Goal: Information Seeking & Learning: Learn about a topic

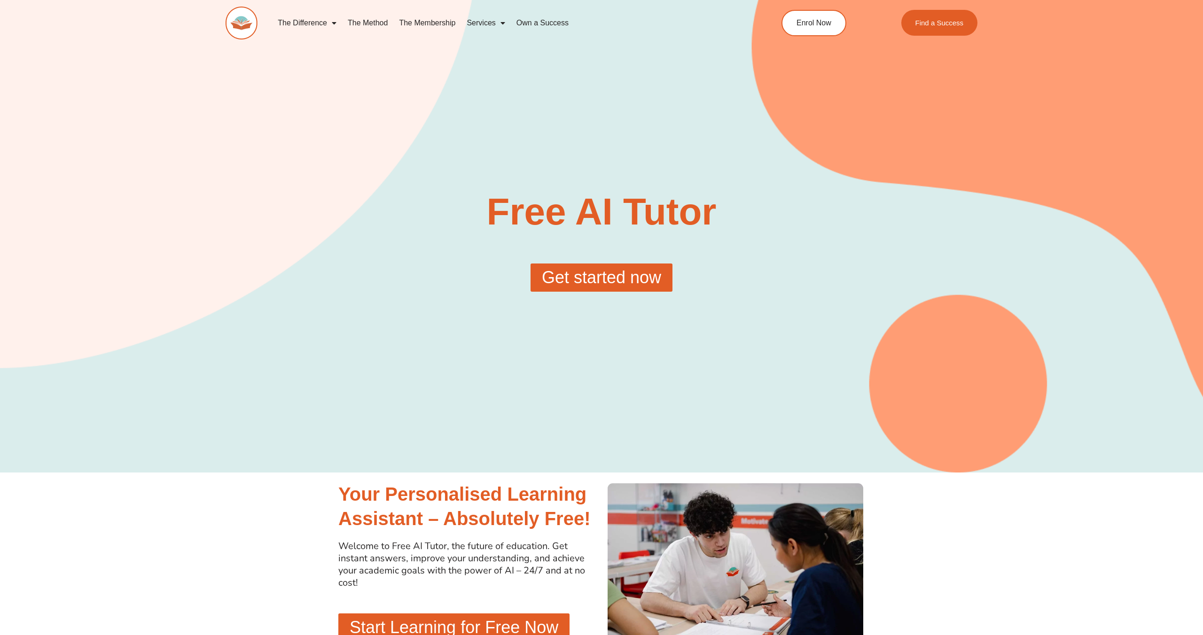
click at [542, 269] on span "Get started now" at bounding box center [601, 277] width 119 height 17
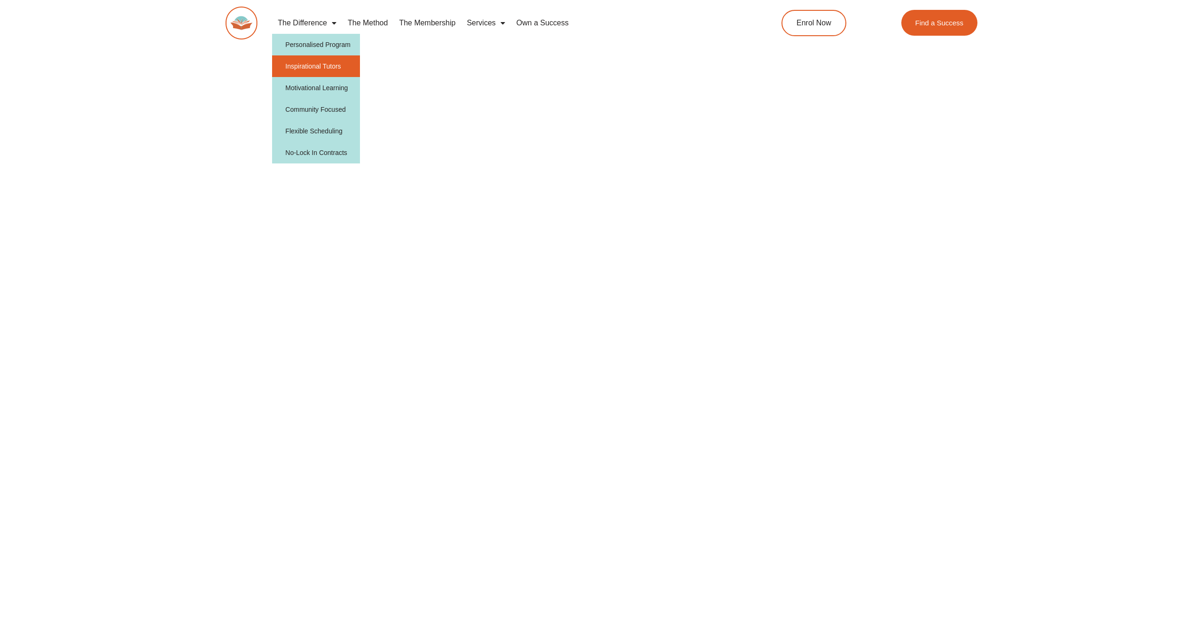
click at [324, 67] on link "Inspirational Tutors" at bounding box center [316, 66] width 88 height 22
